Goal: Task Accomplishment & Management: Manage account settings

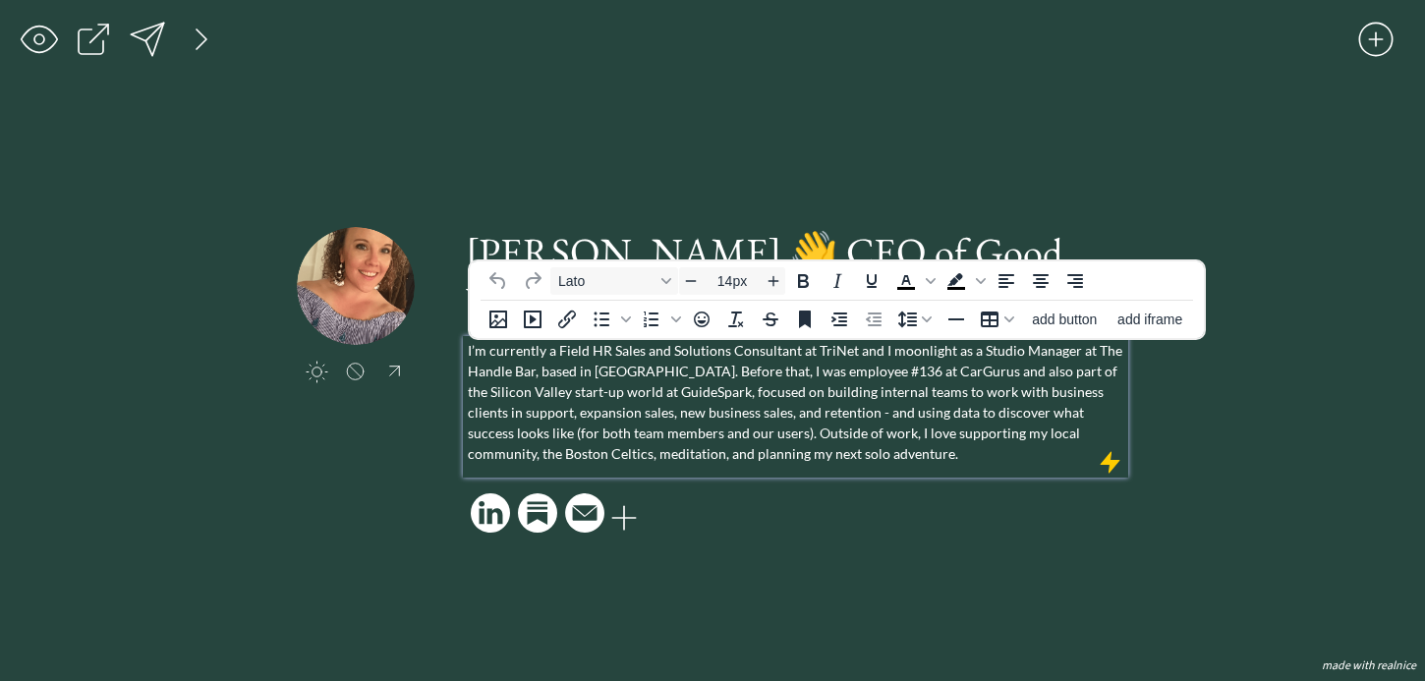
click at [997, 384] on p "I’m currently a Field HR Sales and Solutions Consultant at TriNet and I moonlig…" at bounding box center [796, 402] width 656 height 124
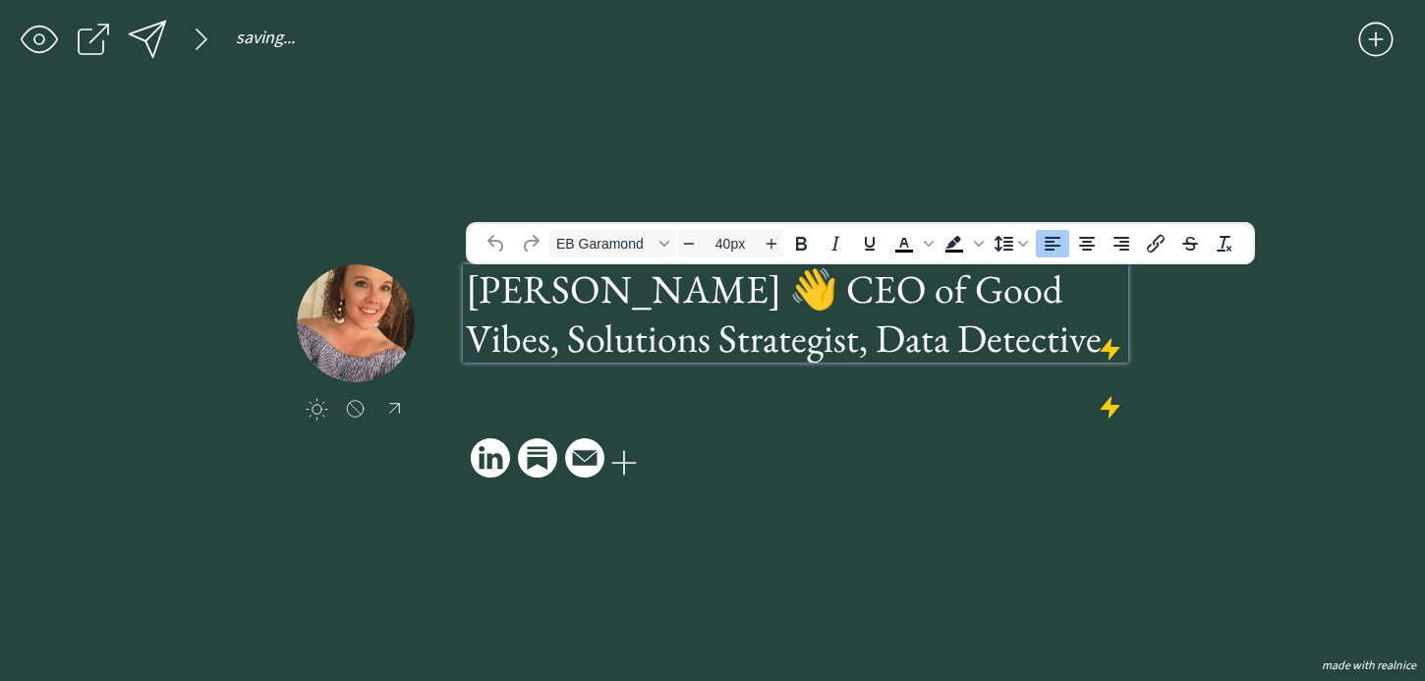
click at [1018, 267] on h1 "[PERSON_NAME] 👋 CEO of Good Vibes, Solutions Strategist, Data Detective" at bounding box center [795, 313] width 659 height 98
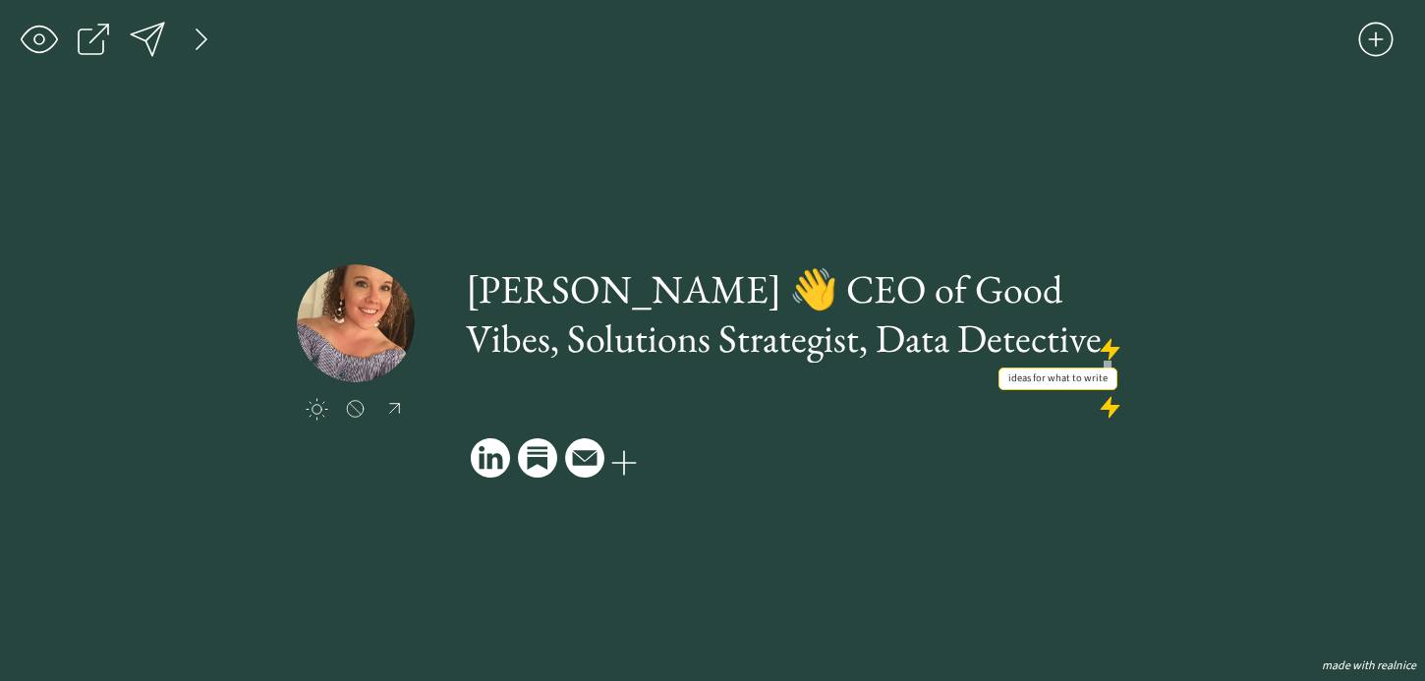
click at [1115, 352] on div at bounding box center [1109, 349] width 25 height 25
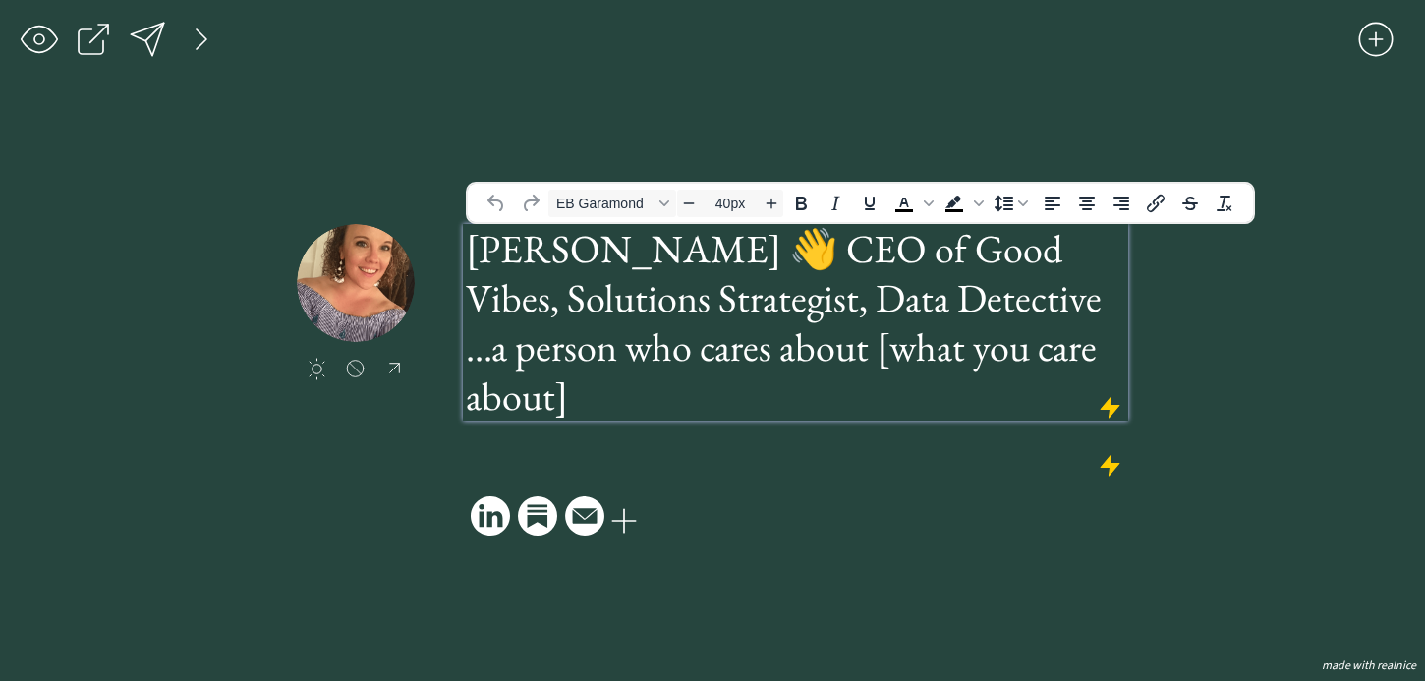
click at [985, 348] on h1 "...a person who cares about [what you care about]" at bounding box center [795, 371] width 659 height 98
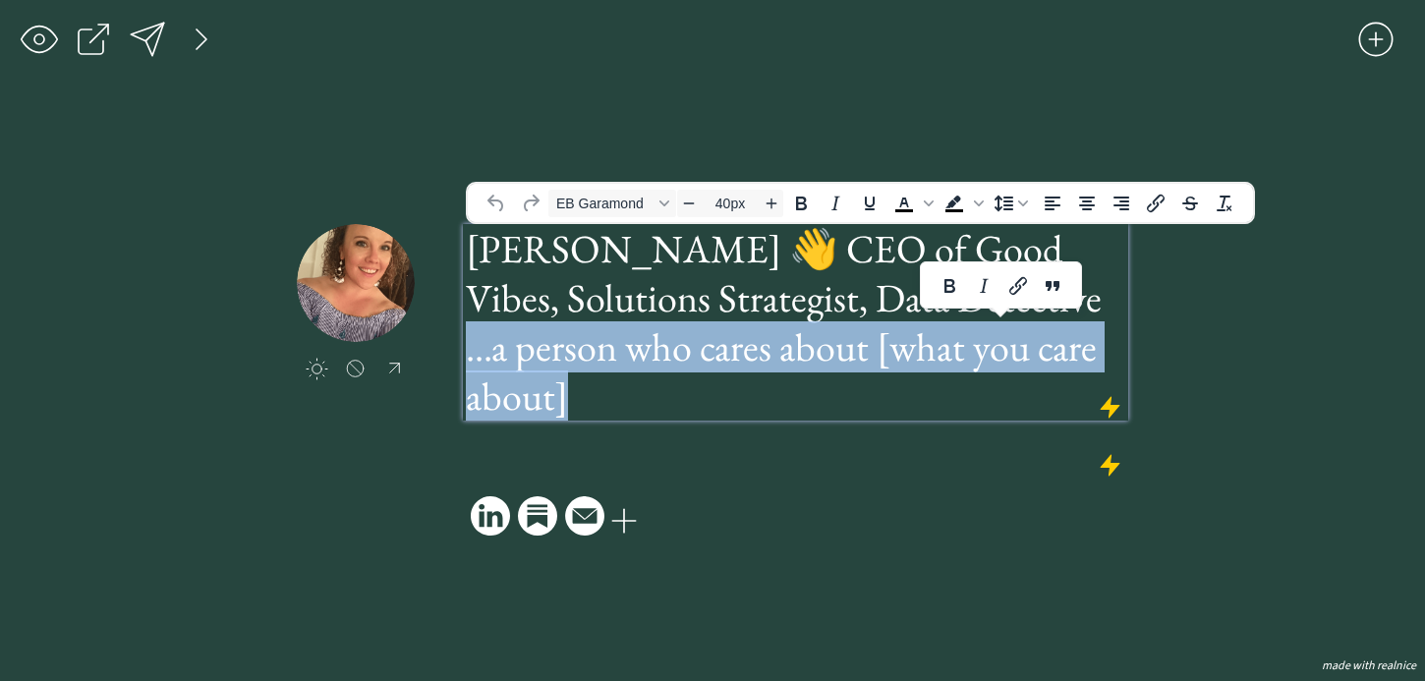
click at [985, 348] on h1 "...a person who cares about [what you care about]" at bounding box center [795, 371] width 659 height 98
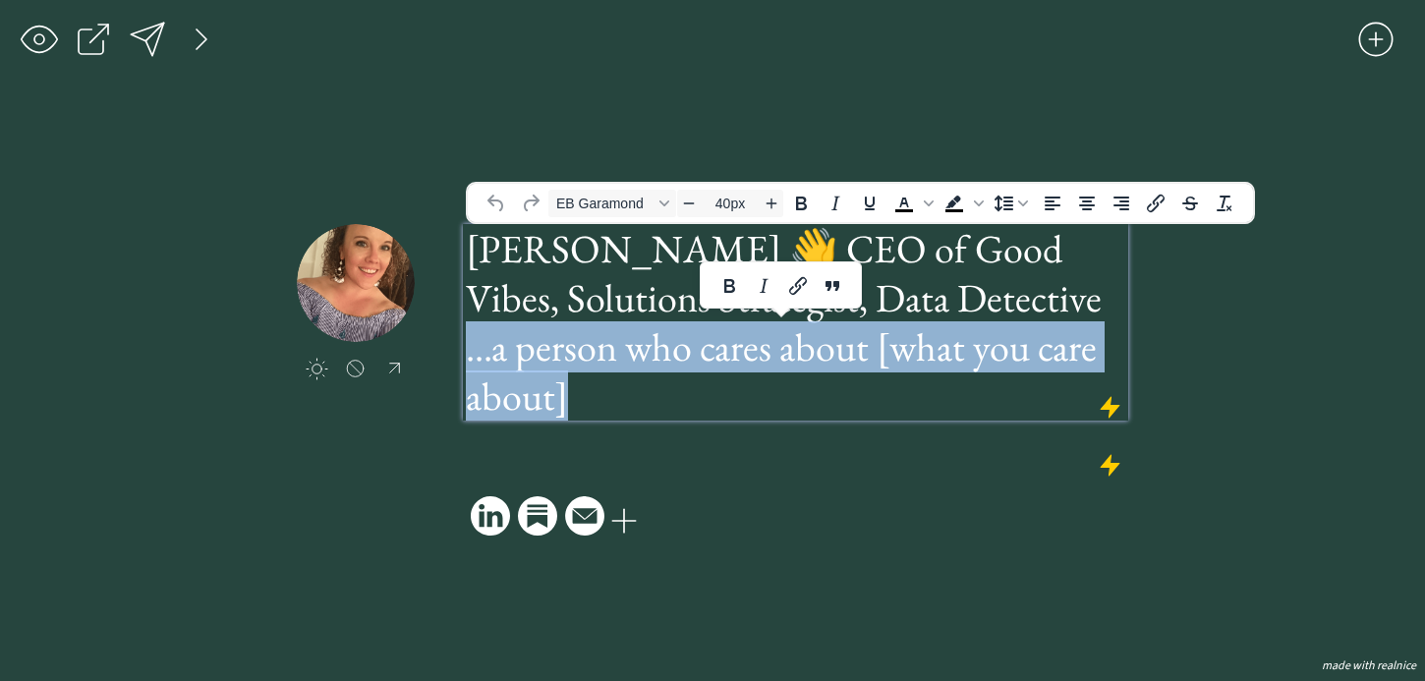
click at [985, 348] on h1 "...a person who cares about [what you care about]" at bounding box center [795, 371] width 659 height 98
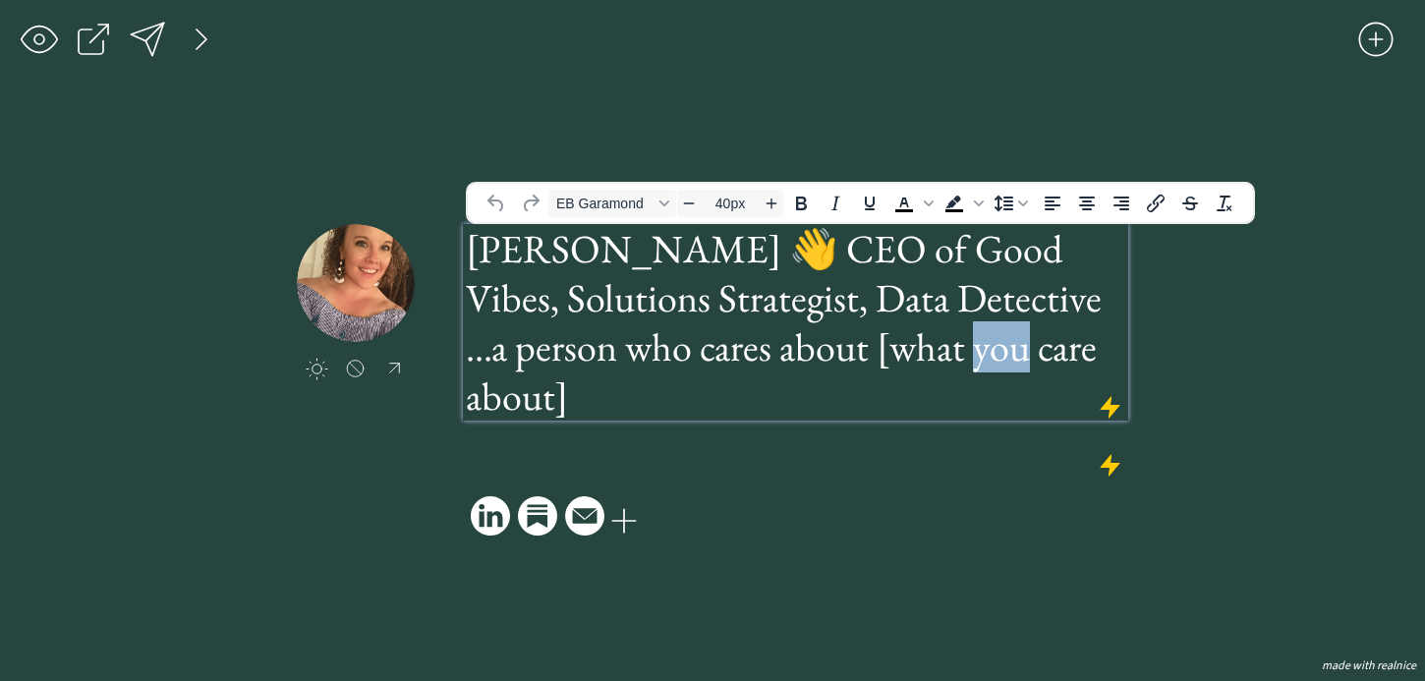
click at [985, 348] on h1 "...a person who cares about [what you care about]" at bounding box center [795, 371] width 659 height 98
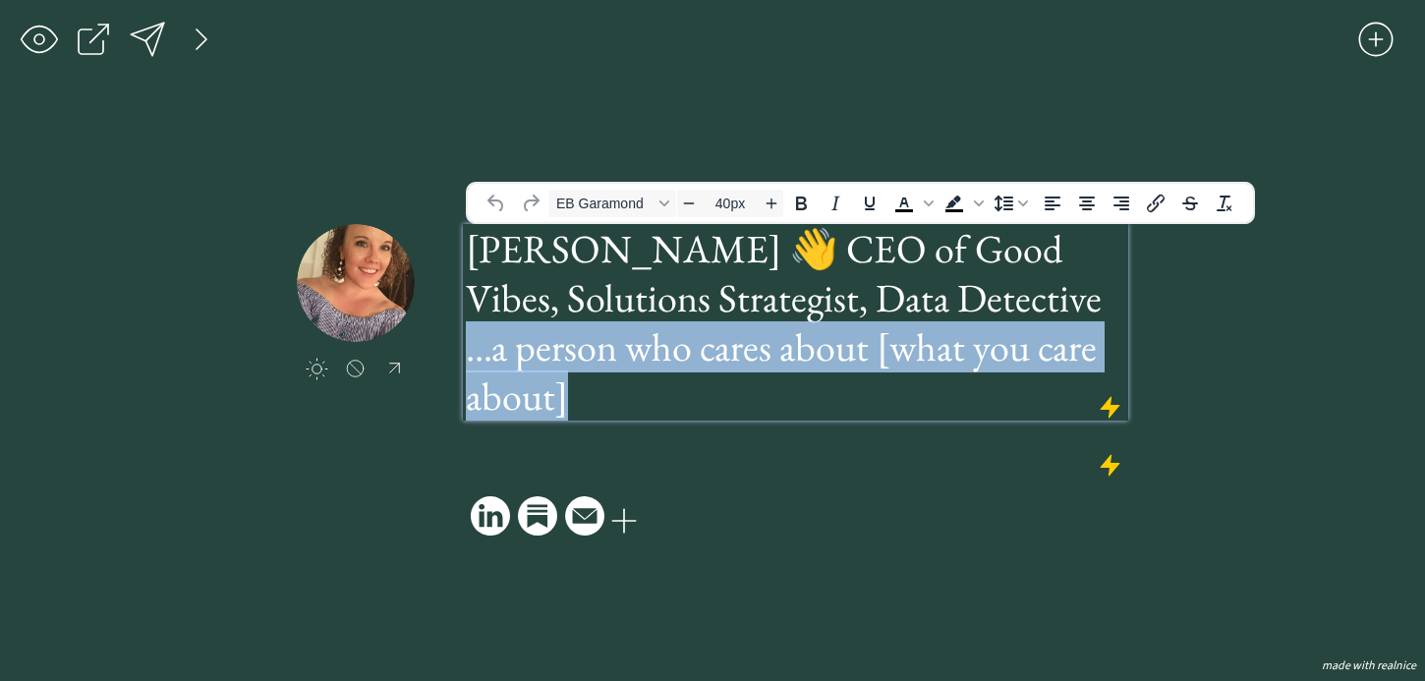
click at [985, 348] on h1 "...a person who cares about [what you care about]" at bounding box center [795, 371] width 659 height 98
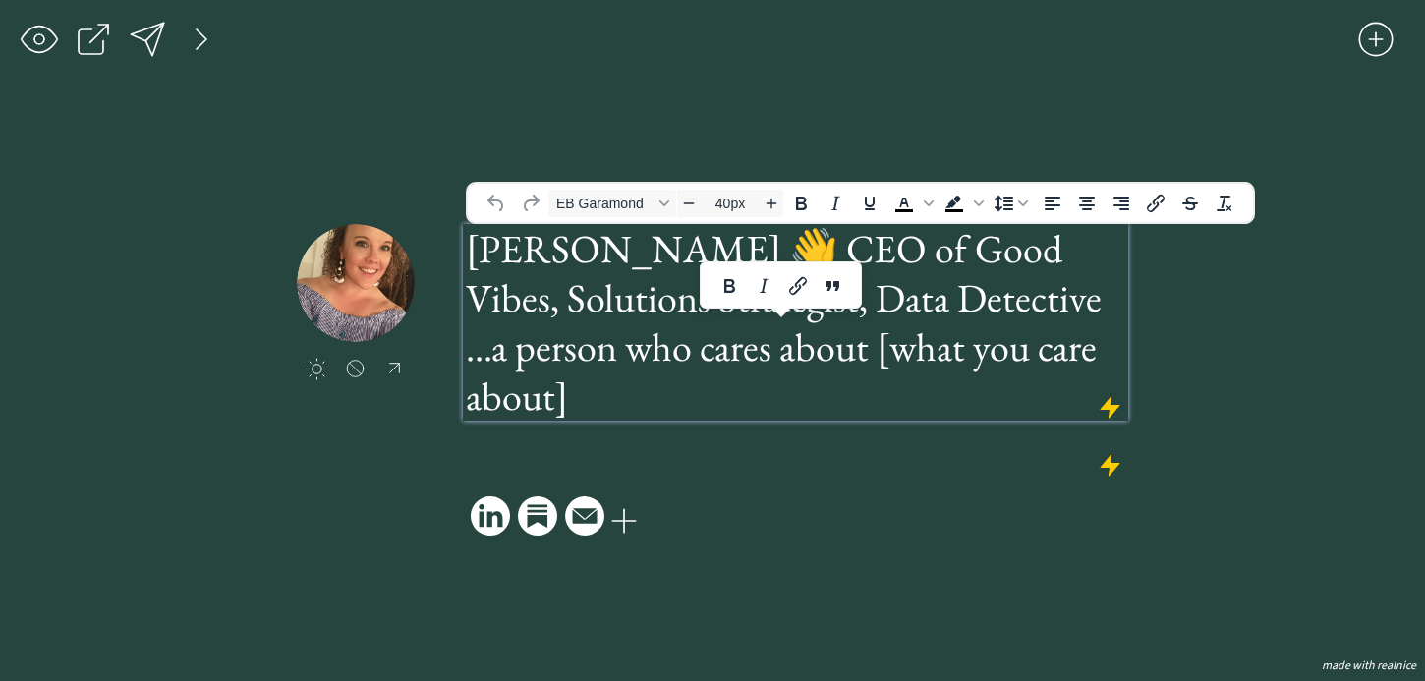
click at [944, 386] on h1 "...a person who cares about [what you care about]" at bounding box center [795, 371] width 659 height 98
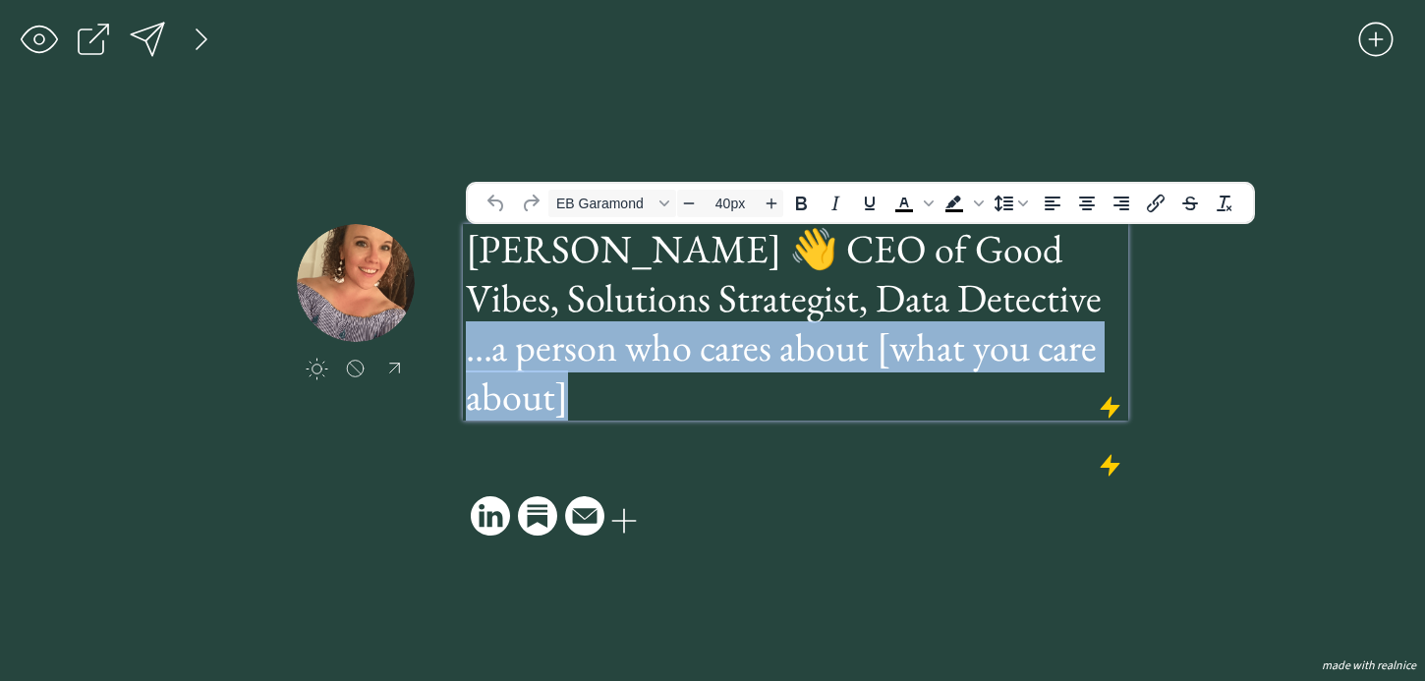
click at [944, 386] on h1 "...a person who cares about [what you care about]" at bounding box center [795, 371] width 659 height 98
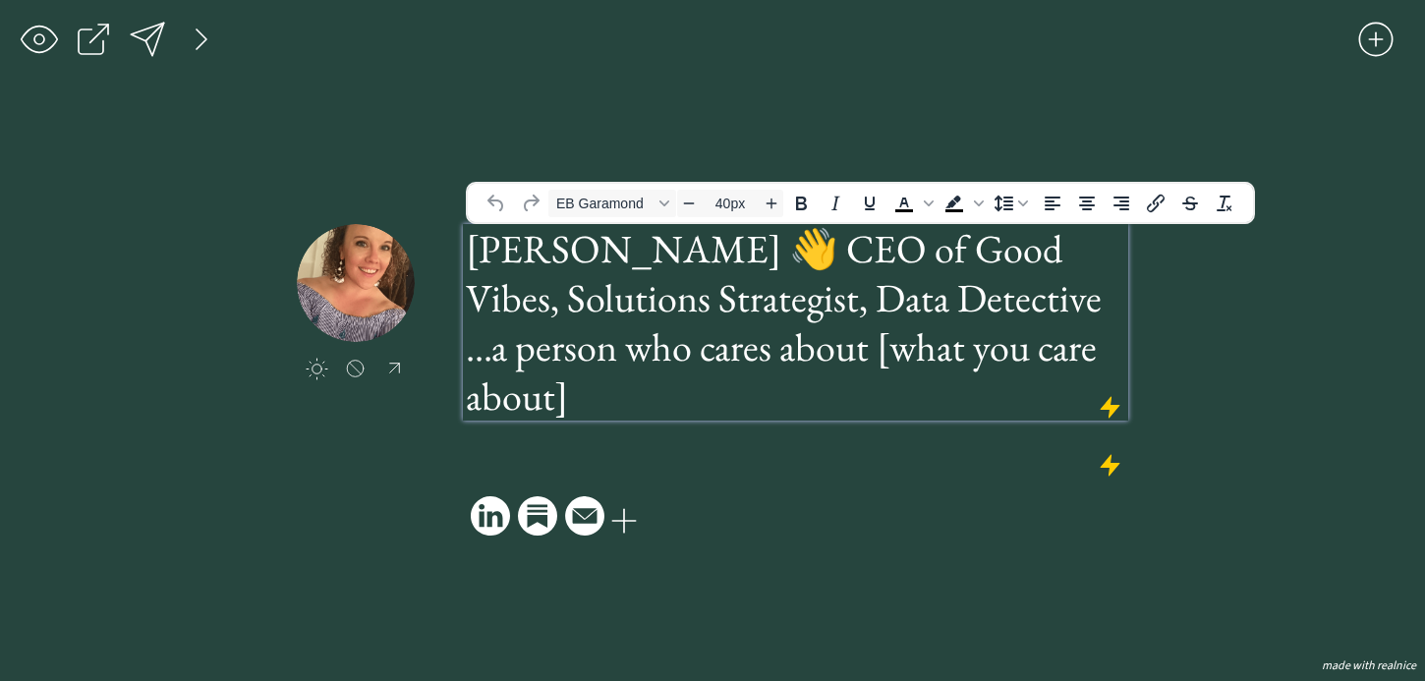
click at [944, 386] on h1 "...a person who cares about [what you care about]" at bounding box center [795, 371] width 659 height 98
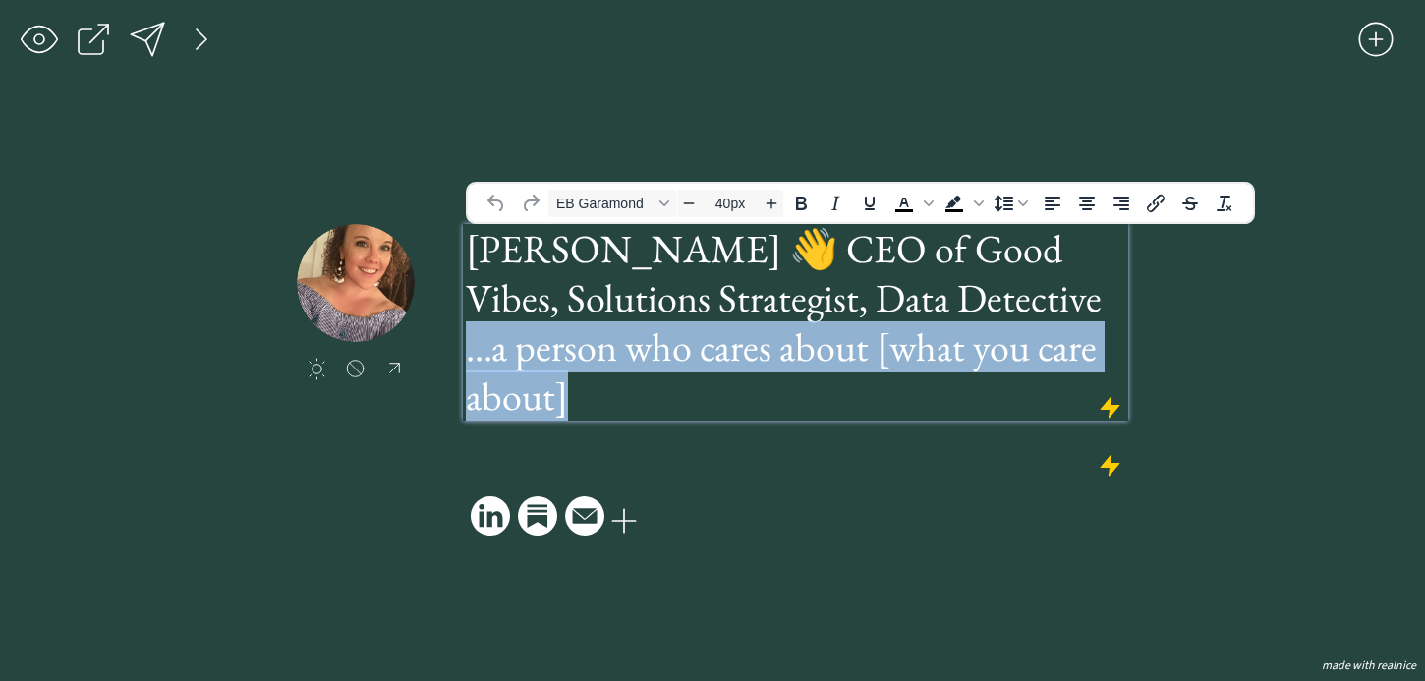
click at [944, 386] on h1 "...a person who cares about [what you care about]" at bounding box center [795, 371] width 659 height 98
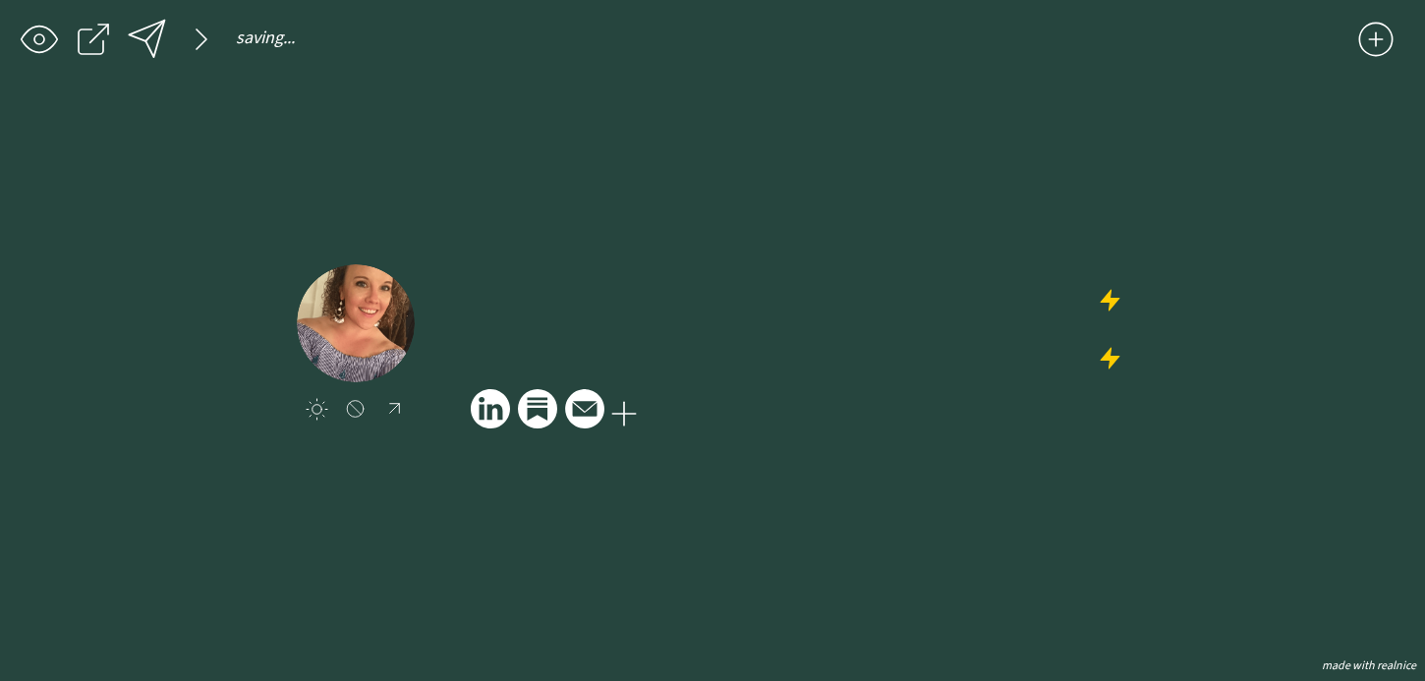
click at [1087, 441] on div "click to upload a picture" at bounding box center [712, 382] width 831 height 236
click at [586, 418] on icon at bounding box center [584, 408] width 39 height 39
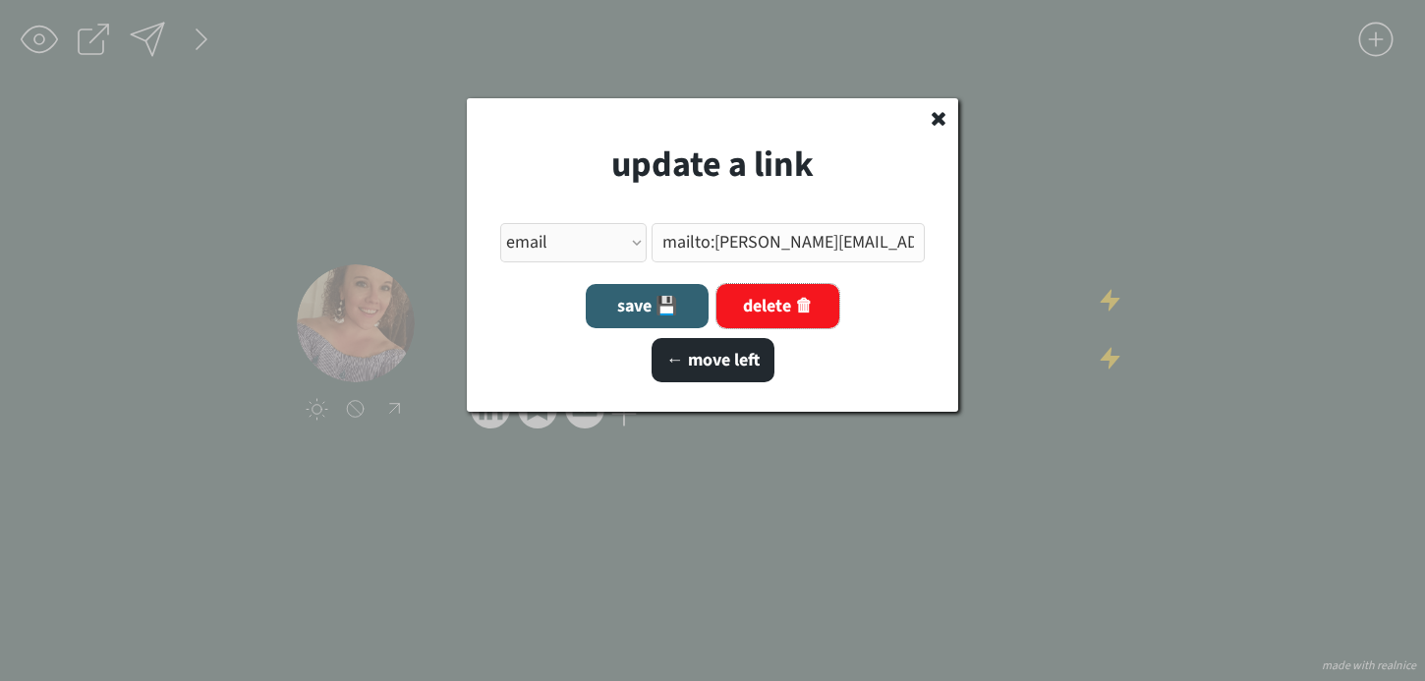
click at [795, 293] on button "delete 🗑" at bounding box center [777, 306] width 123 height 44
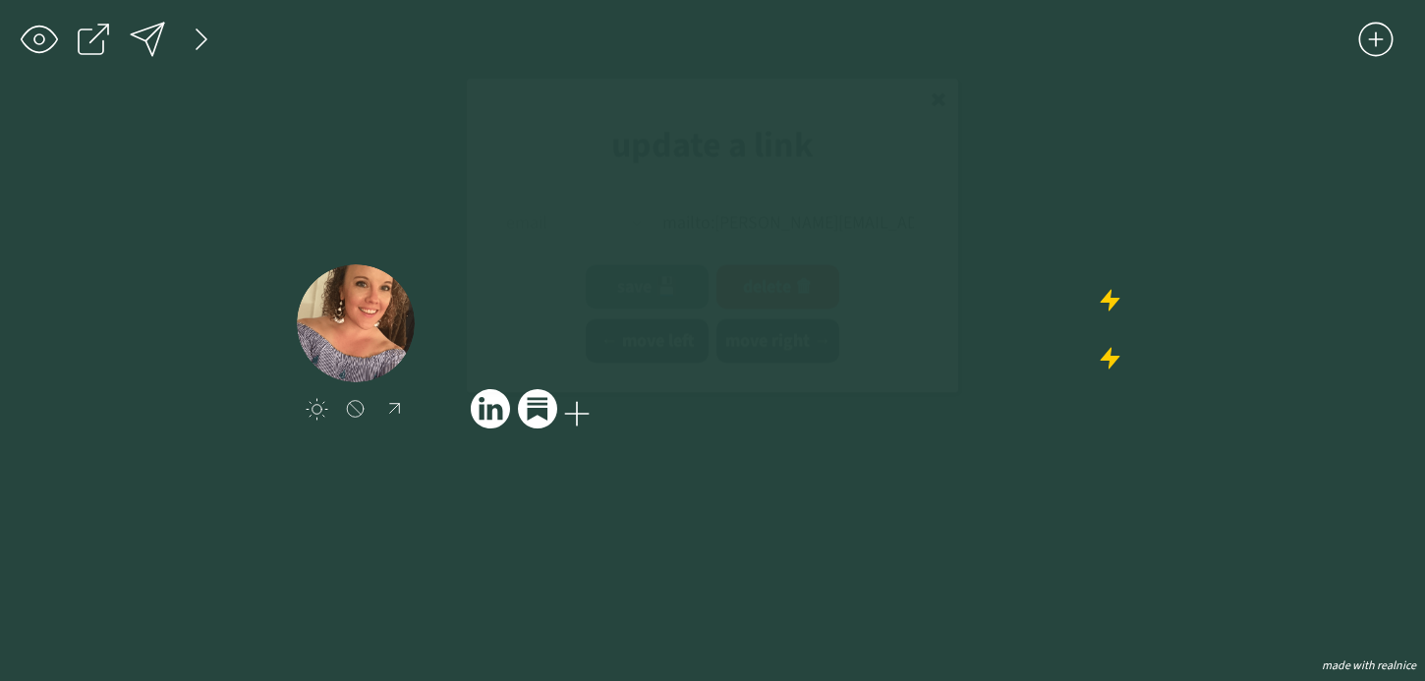
select select ""PLACEHOLDER_1427118222253""
click at [539, 415] on icon at bounding box center [537, 408] width 39 height 39
select select ""substack""
type input "[URL][DOMAIN_NAME]"
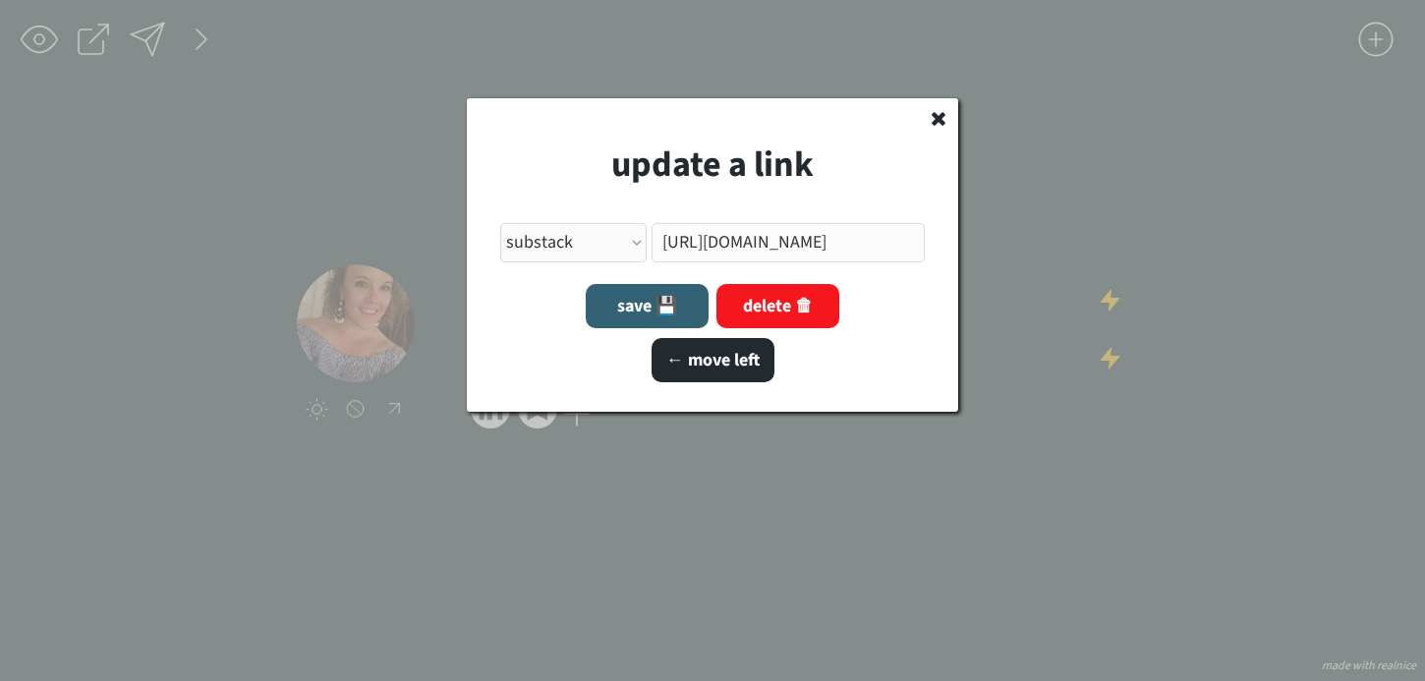
click at [786, 330] on div "update a link link type apple music apple podcasts beehiiv behance bluesky cale…" at bounding box center [712, 254] width 491 height 313
click at [778, 296] on button "delete 🗑" at bounding box center [777, 306] width 123 height 44
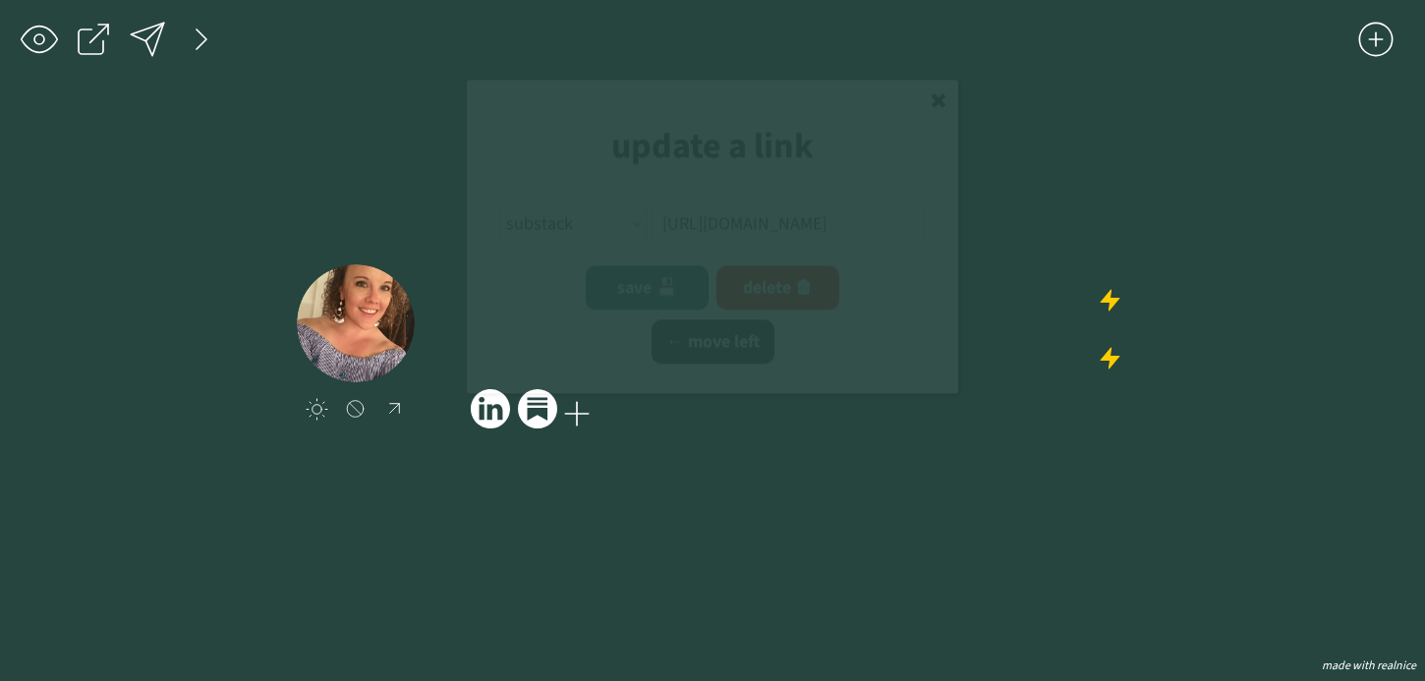
select select ""PLACEHOLDER_1427118222253""
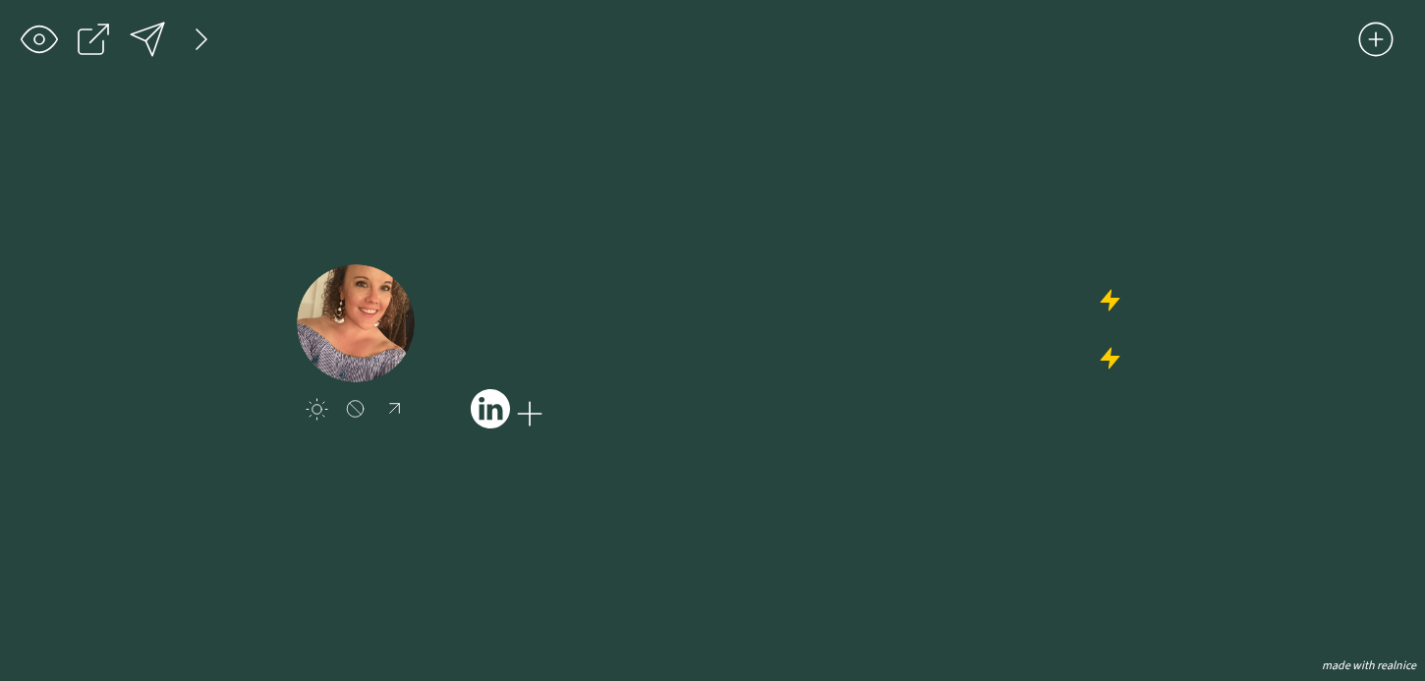
click at [490, 415] on icon at bounding box center [490, 408] width 39 height 39
select select ""linkedin""
type input "[URL][DOMAIN_NAME]"
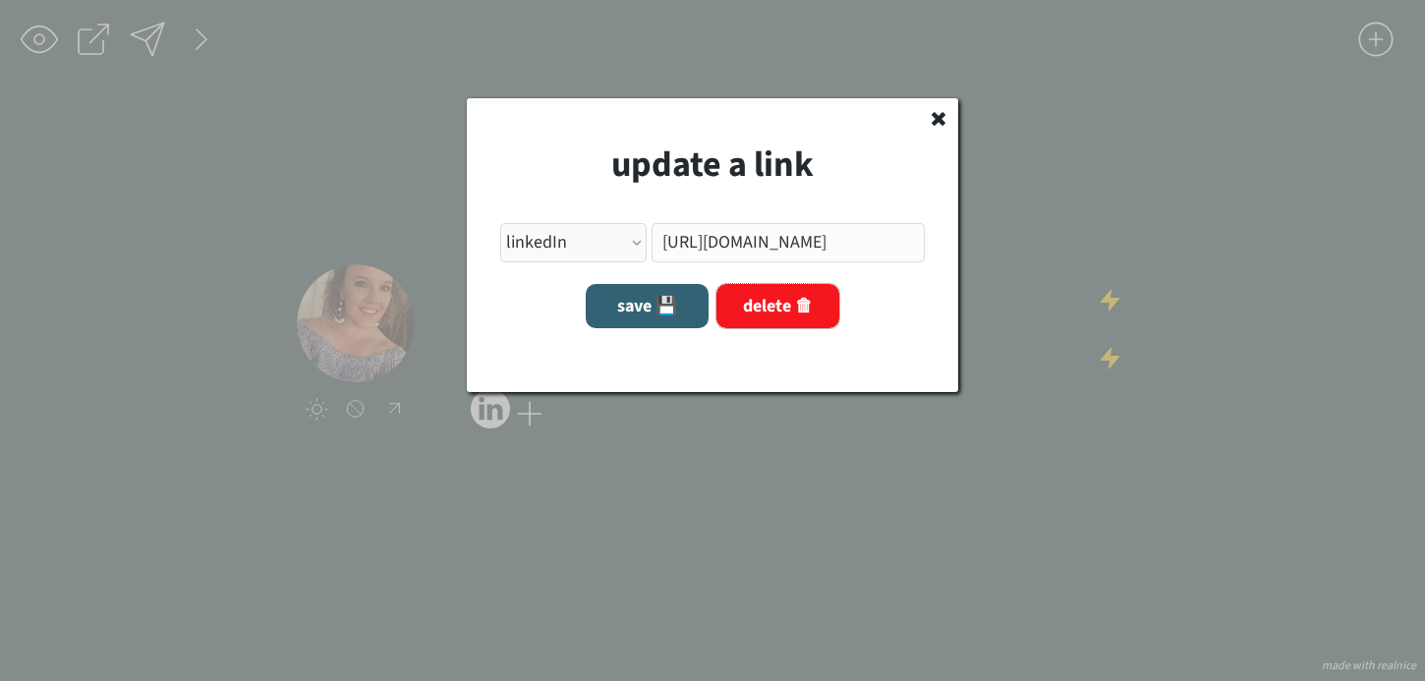
click at [766, 310] on button "delete 🗑" at bounding box center [777, 306] width 123 height 44
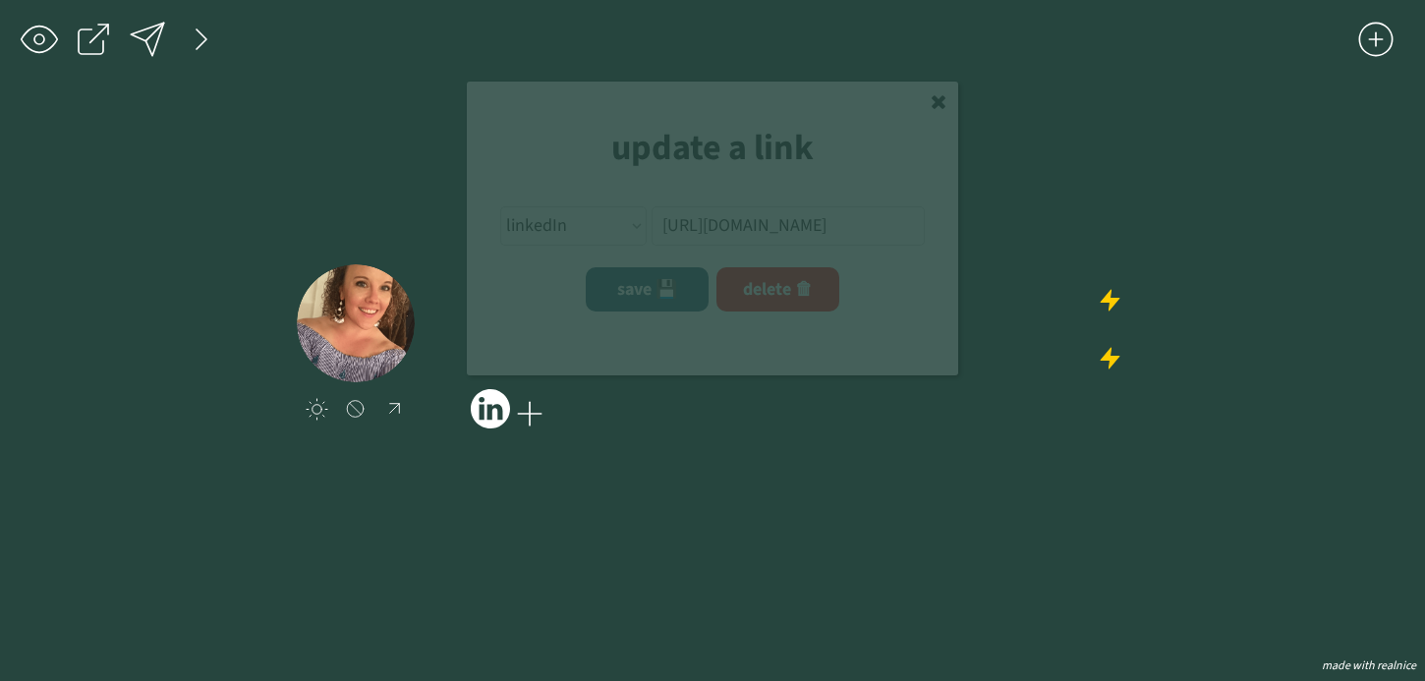
select select ""PLACEHOLDER_1427118222253""
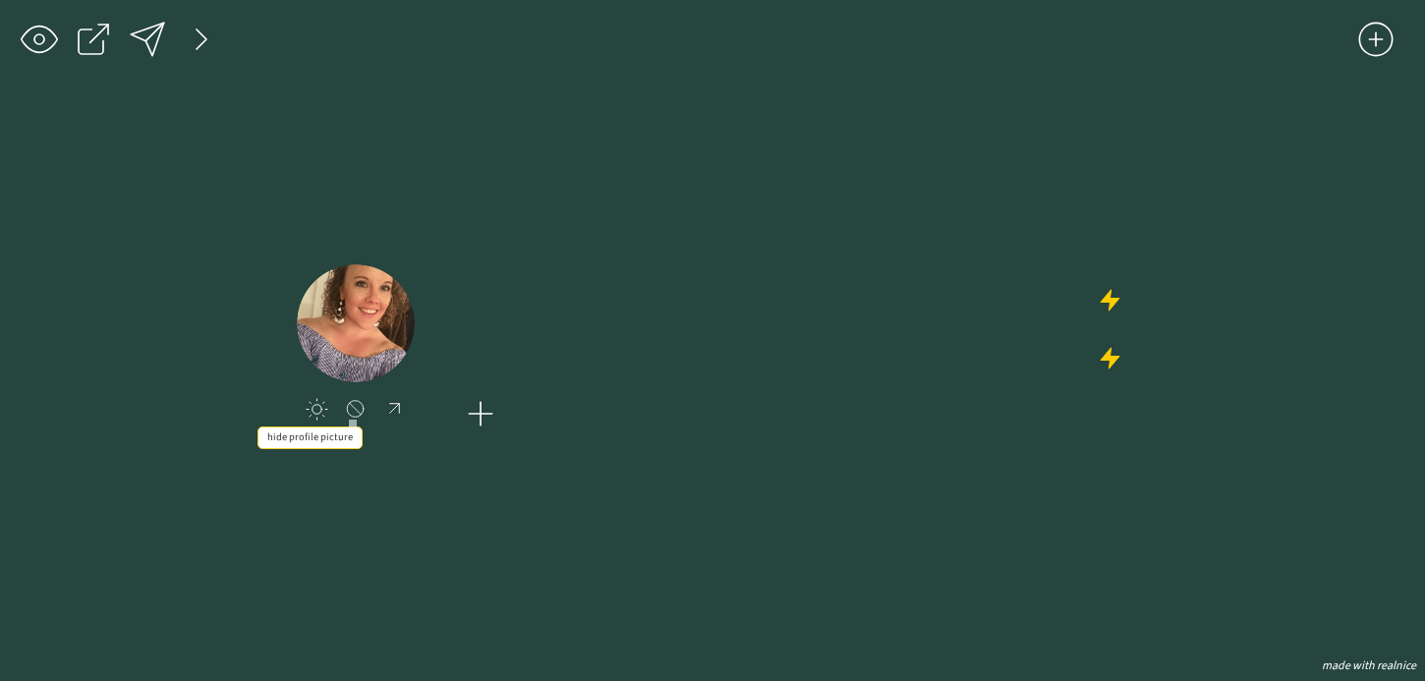
click at [349, 414] on div at bounding box center [355, 409] width 25 height 20
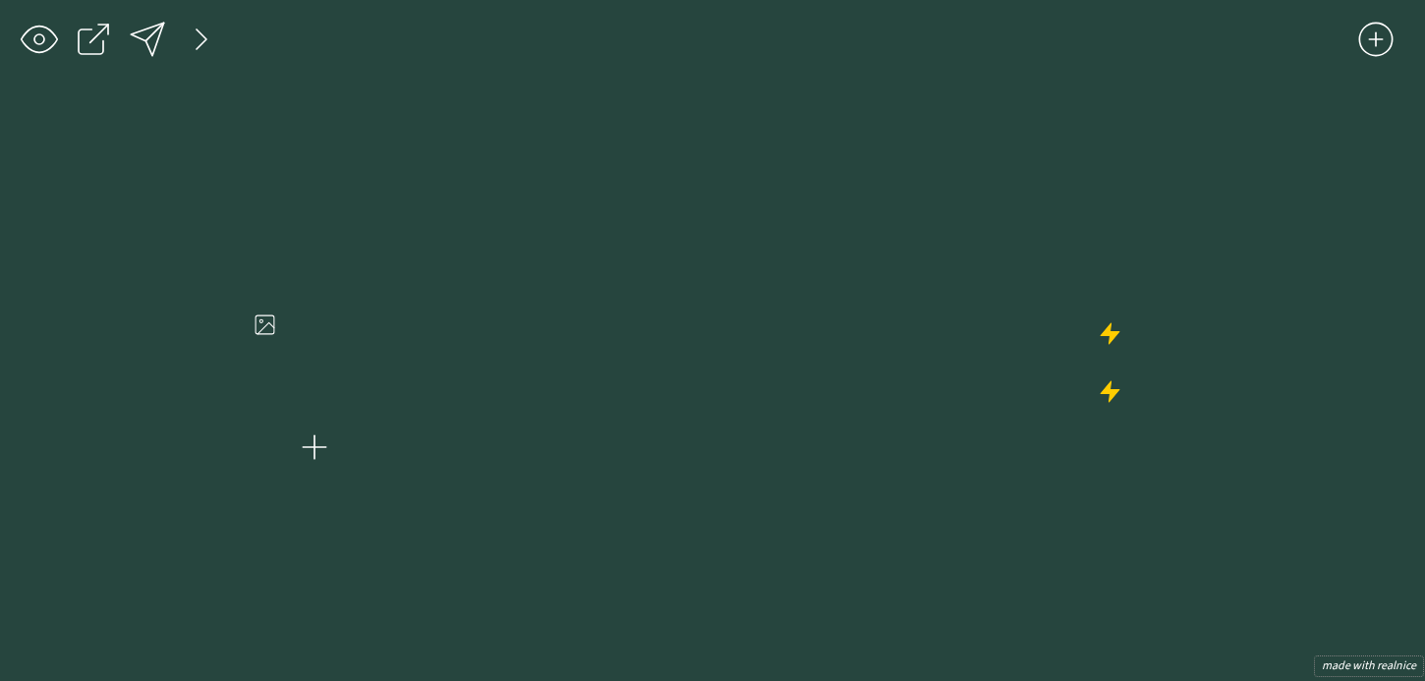
click at [1371, 662] on button "made with realnice" at bounding box center [1369, 666] width 108 height 20
click at [200, 34] on div at bounding box center [201, 39] width 39 height 39
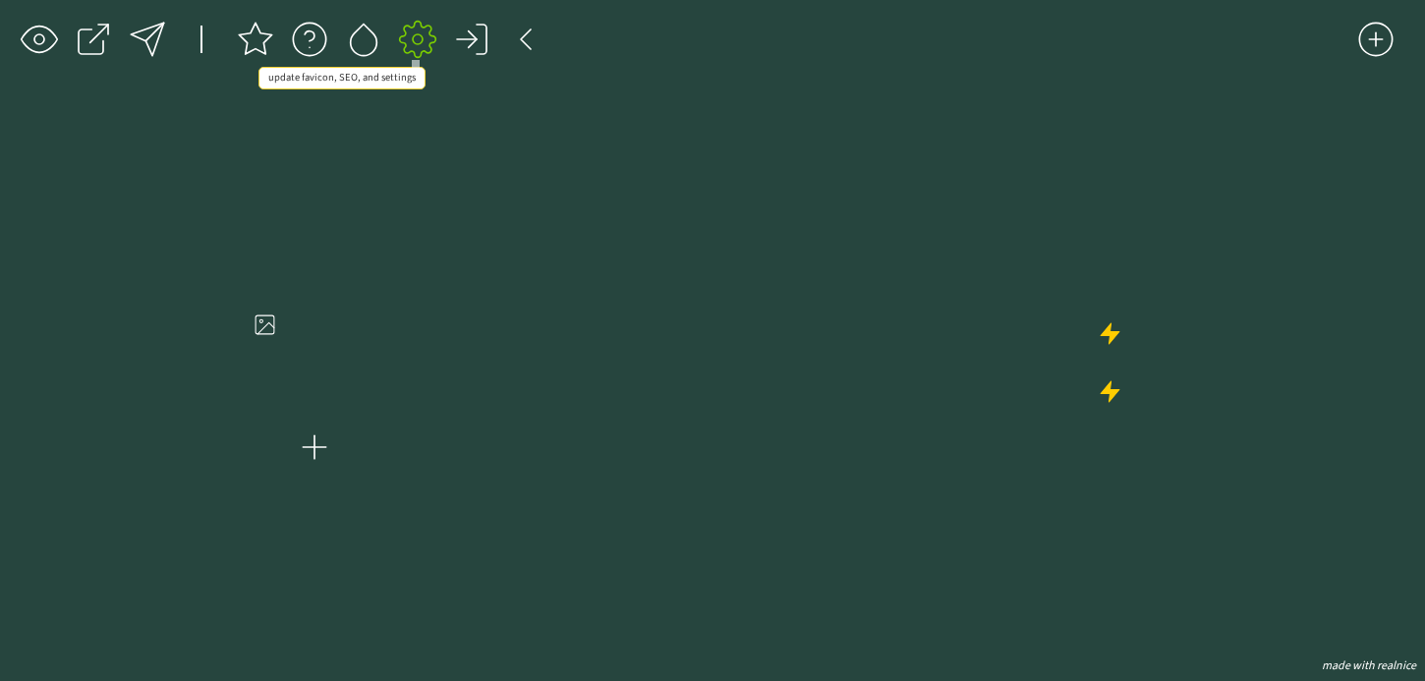
click at [419, 45] on div at bounding box center [417, 39] width 39 height 39
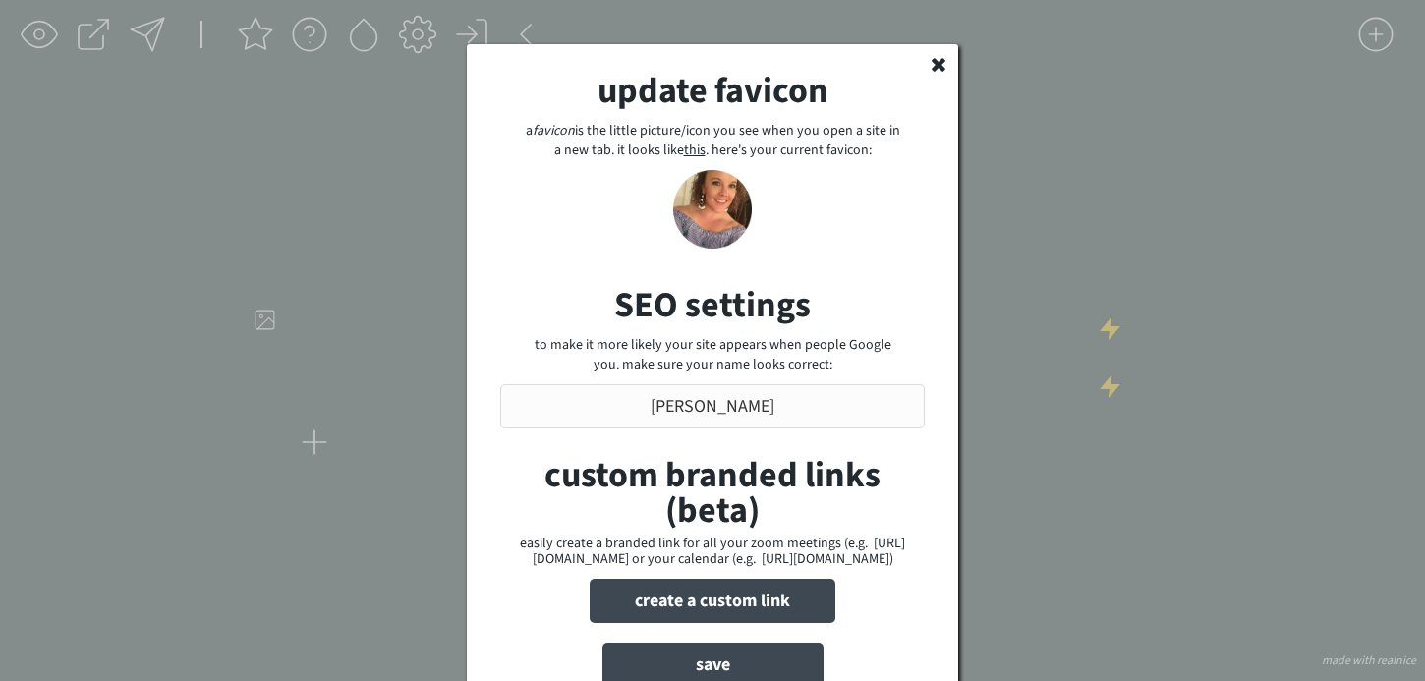
scroll to position [154, 0]
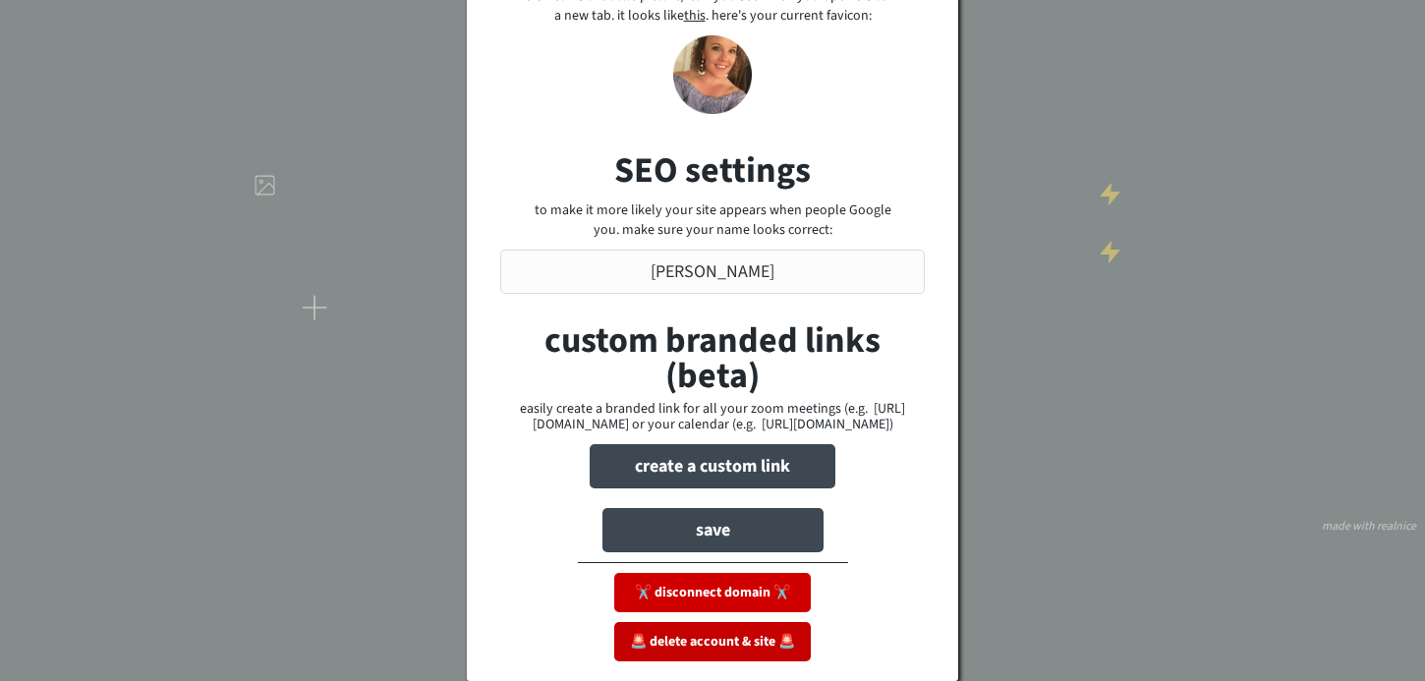
click at [760, 645] on button "🚨 delete account & site 🚨" at bounding box center [712, 641] width 196 height 39
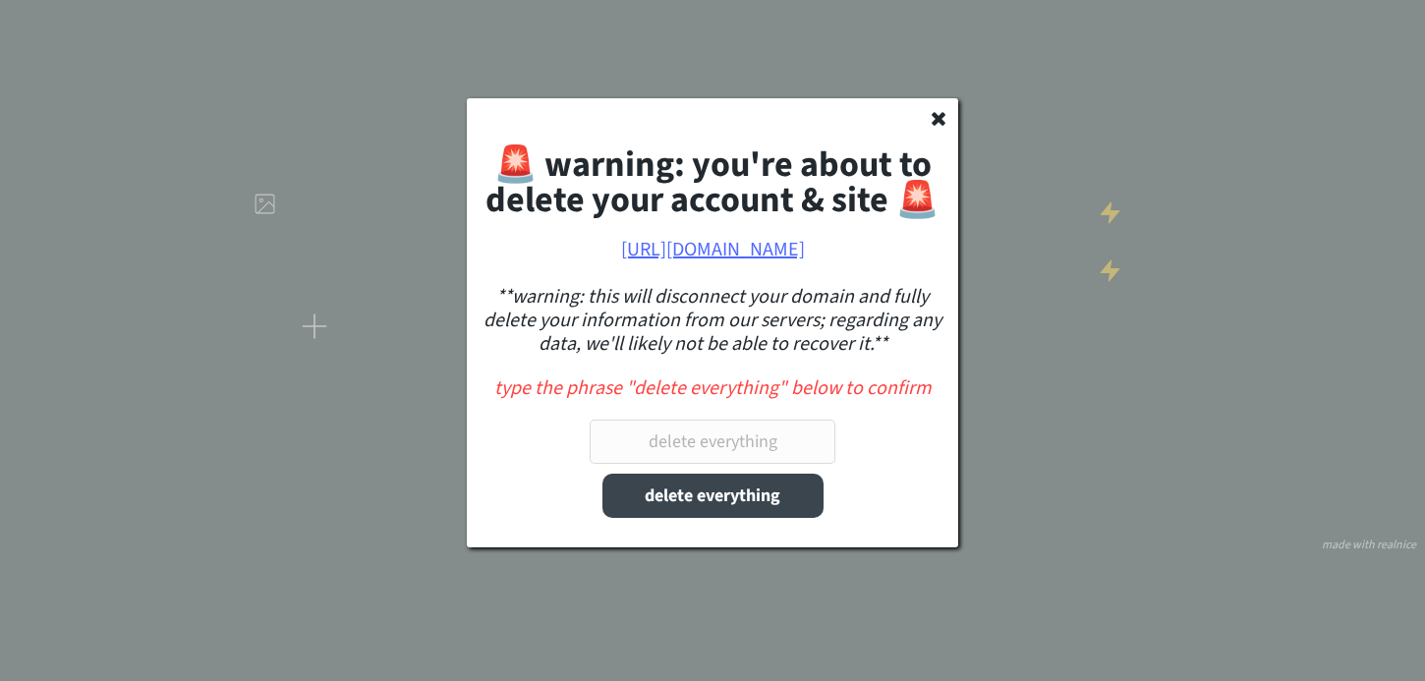
scroll to position [135, 0]
click at [745, 435] on input "input" at bounding box center [712, 442] width 246 height 44
type input "delete everything"
click at [738, 500] on button "delete everything" at bounding box center [712, 496] width 221 height 44
